Goal: Transaction & Acquisition: Purchase product/service

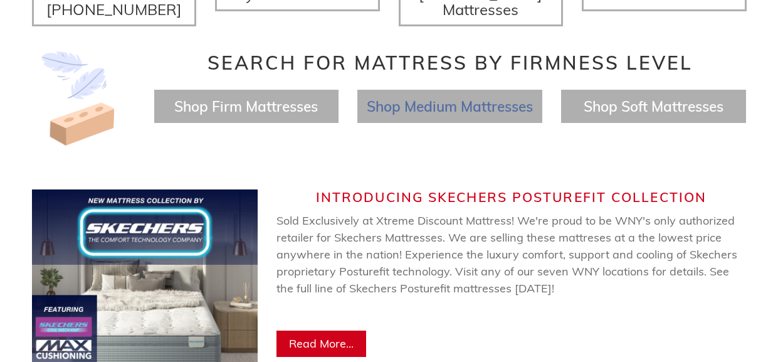
click at [427, 97] on span "Shop Medium Mattresses" at bounding box center [450, 106] width 166 height 18
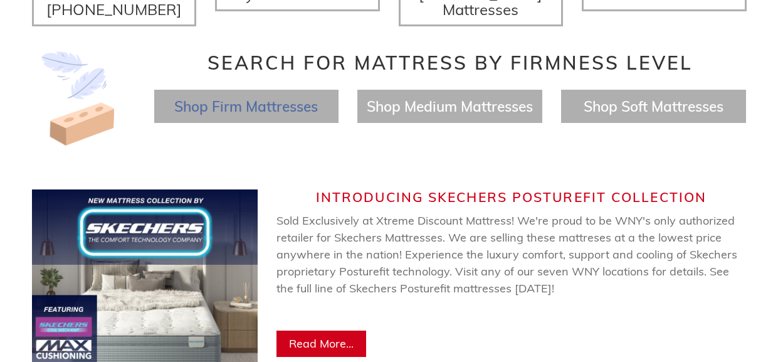
click at [231, 97] on span "Shop Firm Mattresses" at bounding box center [246, 106] width 144 height 18
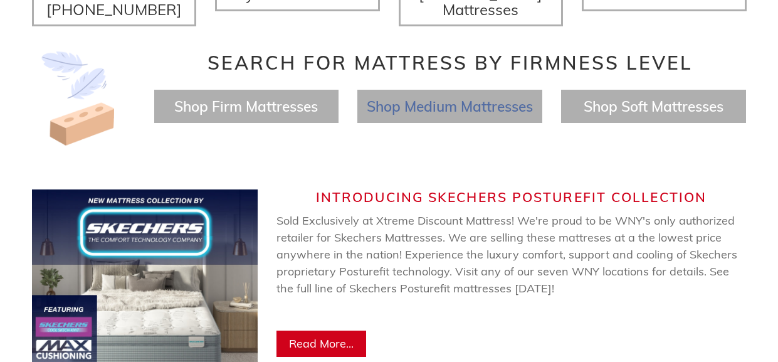
scroll to position [0, 1430]
click at [442, 97] on span "Shop Medium Mattresses" at bounding box center [450, 106] width 166 height 18
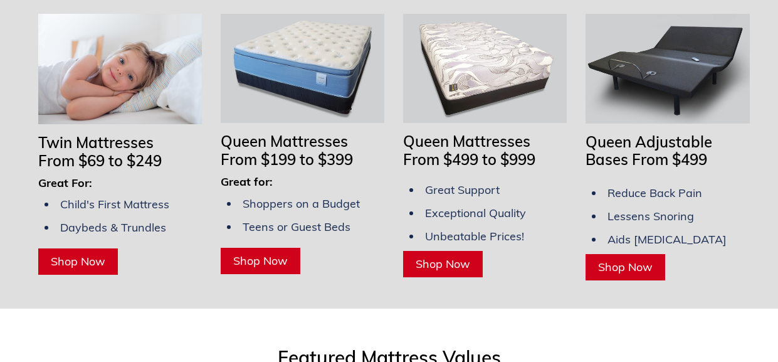
scroll to position [0, 0]
click at [444, 257] on span "Shop Now" at bounding box center [443, 264] width 55 height 14
click at [294, 150] on span "From $199 to $399" at bounding box center [287, 159] width 132 height 19
click at [262, 253] on span "Shop Now" at bounding box center [260, 260] width 55 height 14
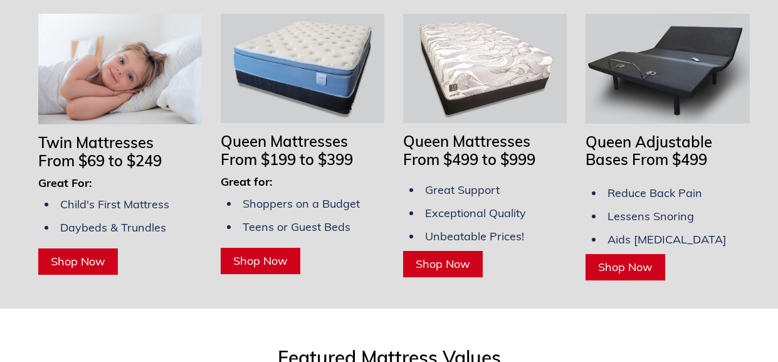
scroll to position [0, 1430]
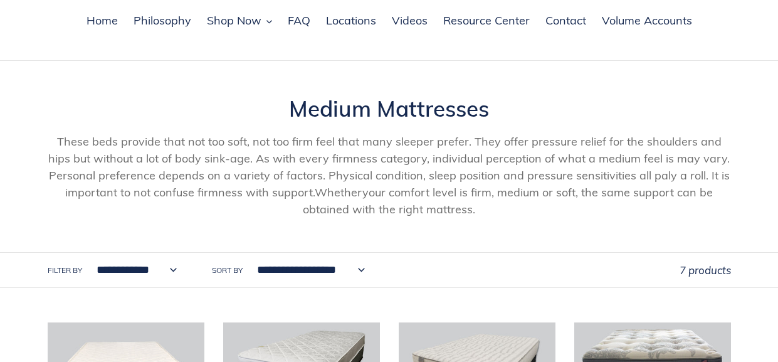
scroll to position [23, 0]
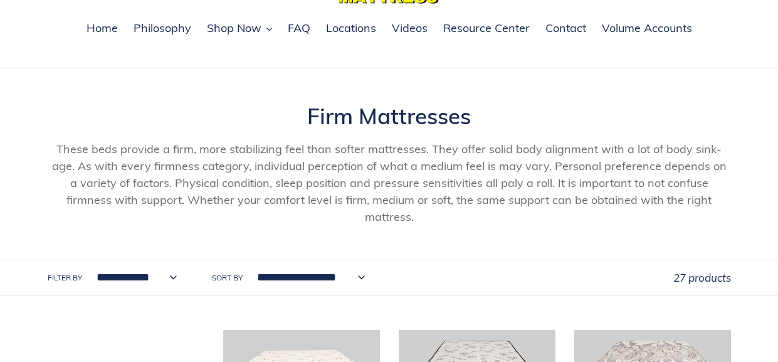
scroll to position [239, 0]
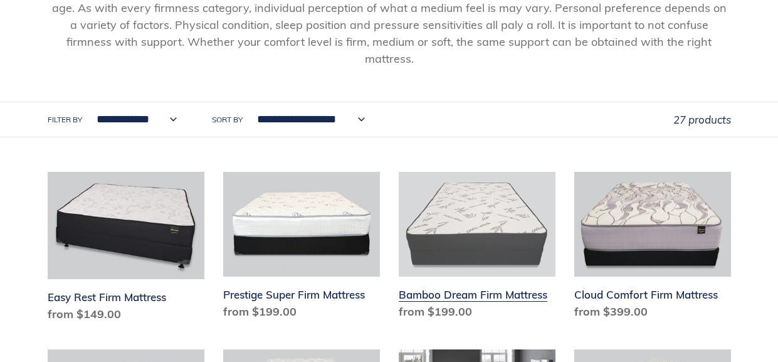
click at [470, 272] on link "Bamboo Dream Firm Mattress" at bounding box center [477, 248] width 157 height 153
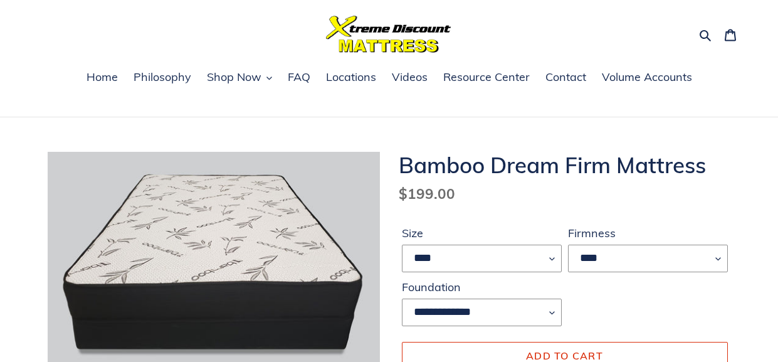
scroll to position [131, 0]
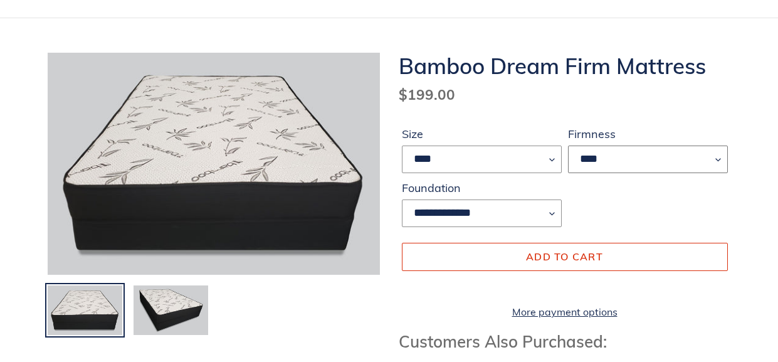
click at [716, 159] on select "****" at bounding box center [648, 160] width 160 height 28
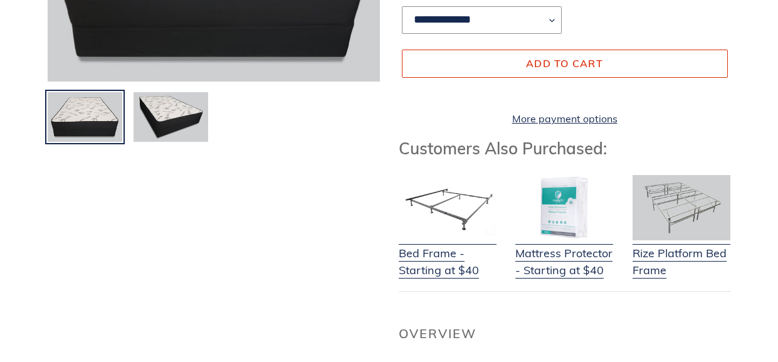
scroll to position [82, 0]
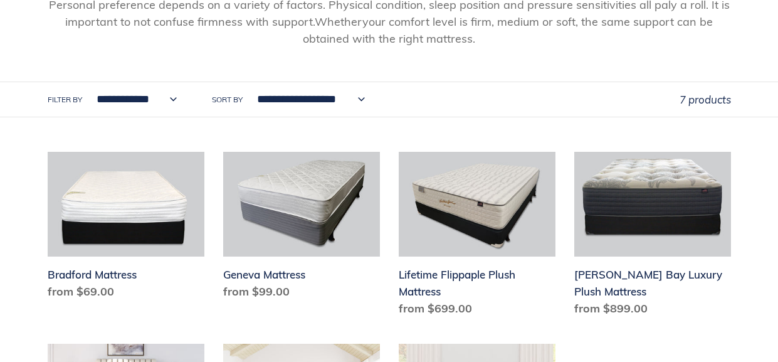
scroll to position [265, 0]
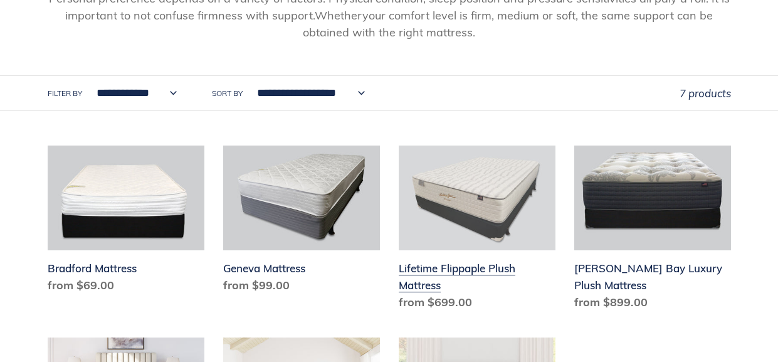
click at [461, 260] on link "Lifetime Flippaple Plush Mattress" at bounding box center [477, 231] width 157 height 170
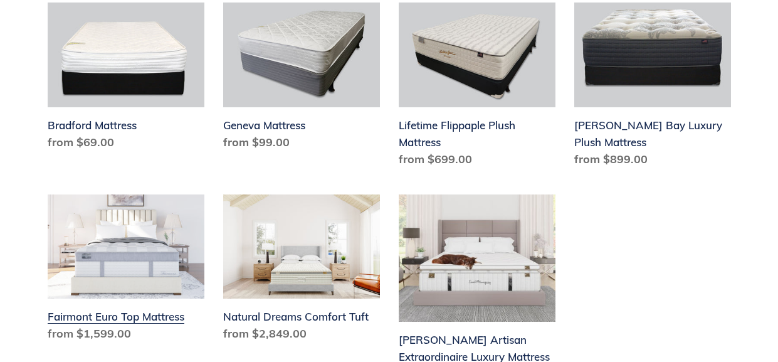
scroll to position [407, 0]
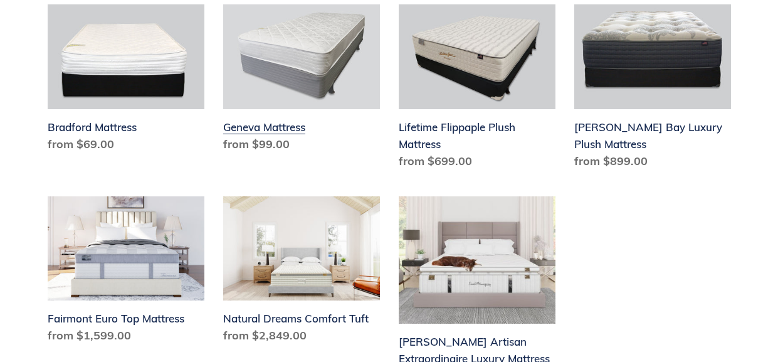
click at [270, 120] on link "Geneva Mattress" at bounding box center [301, 80] width 157 height 153
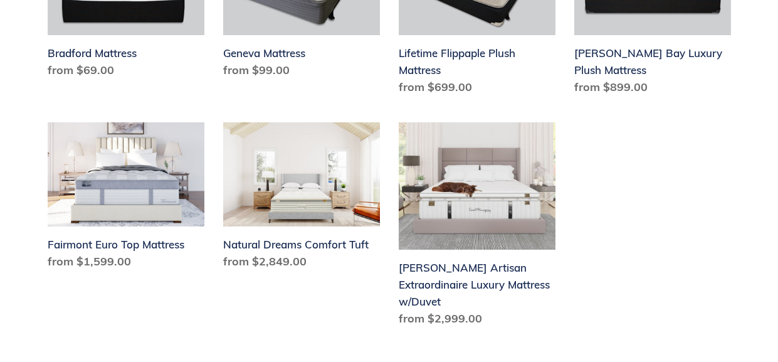
scroll to position [530, 0]
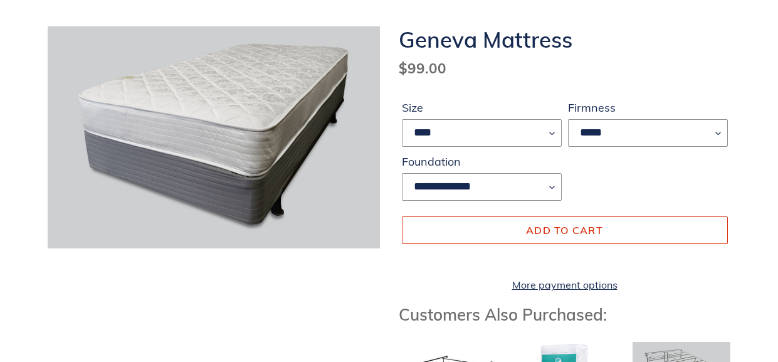
scroll to position [163, 0]
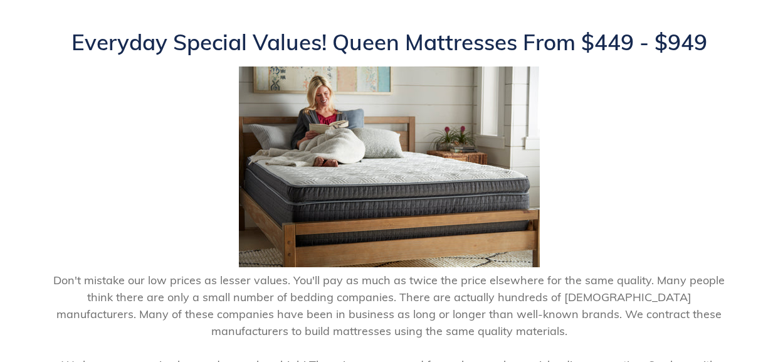
scroll to position [181, 0]
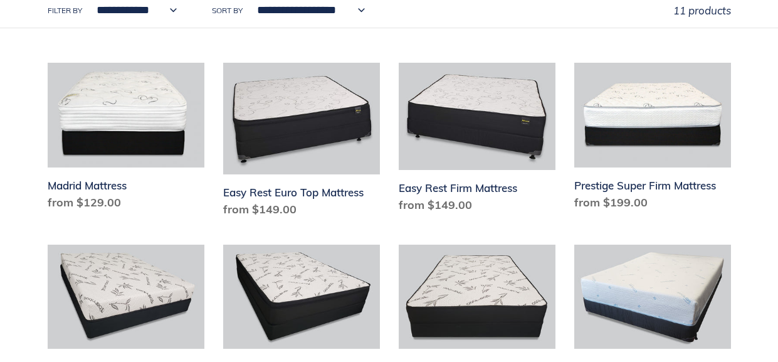
scroll to position [157, 0]
